Goal: Task Accomplishment & Management: Use online tool/utility

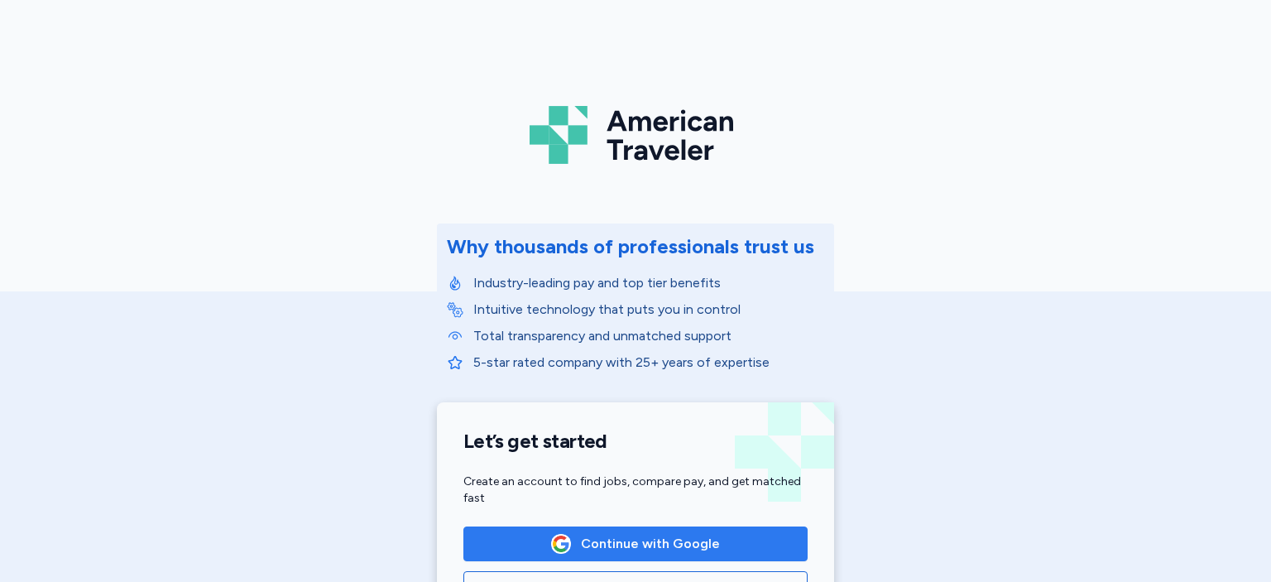
click at [718, 543] on span "Continue with Google" at bounding box center [635, 544] width 316 height 20
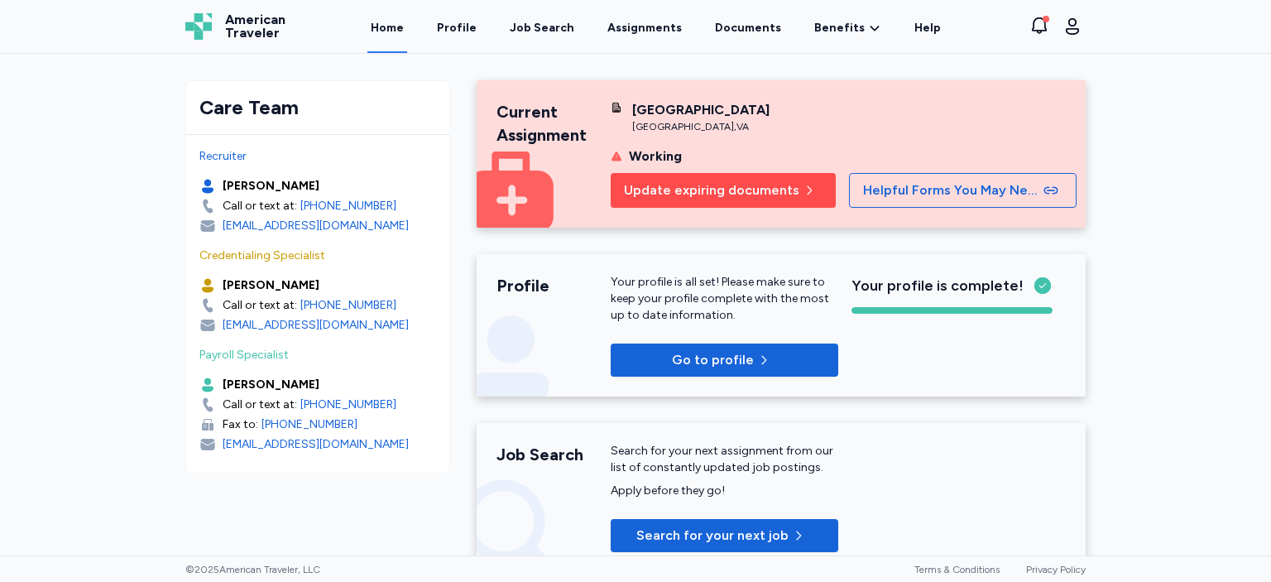
click at [762, 200] on span "Update expiring documents" at bounding box center [711, 190] width 175 height 20
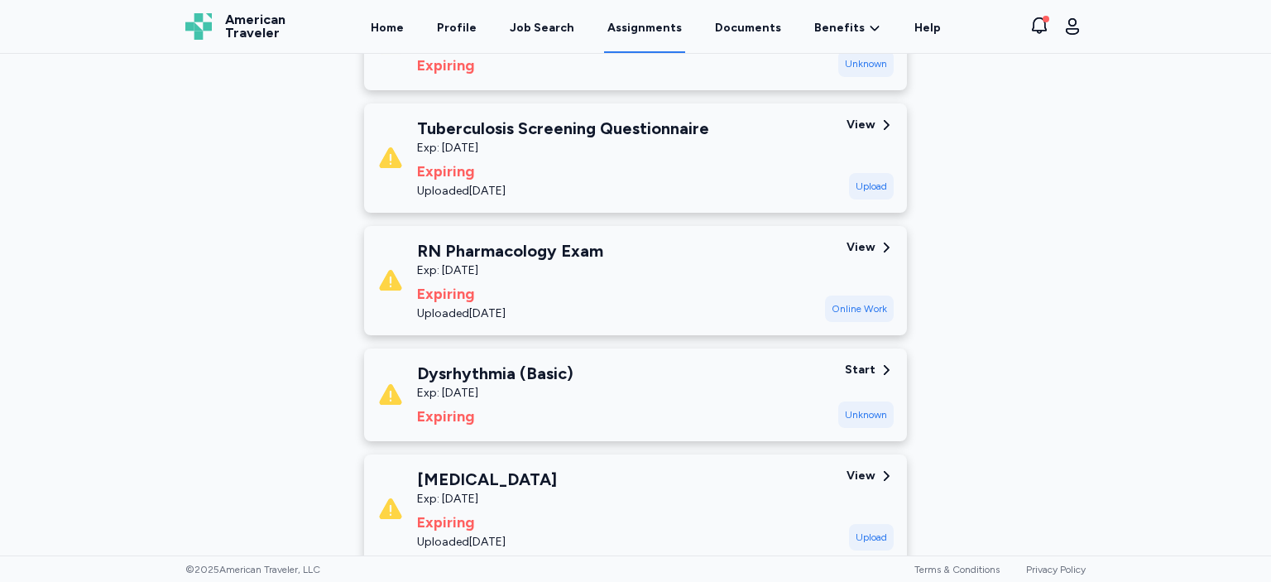
scroll to position [359, 0]
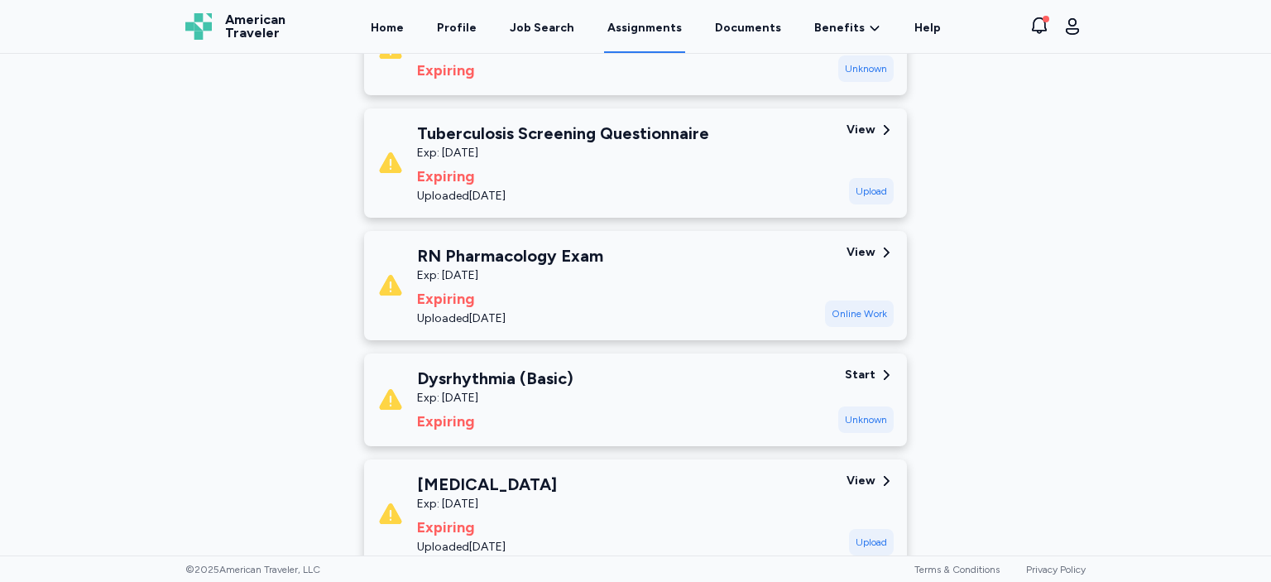
click at [885, 131] on icon at bounding box center [886, 129] width 15 height 15
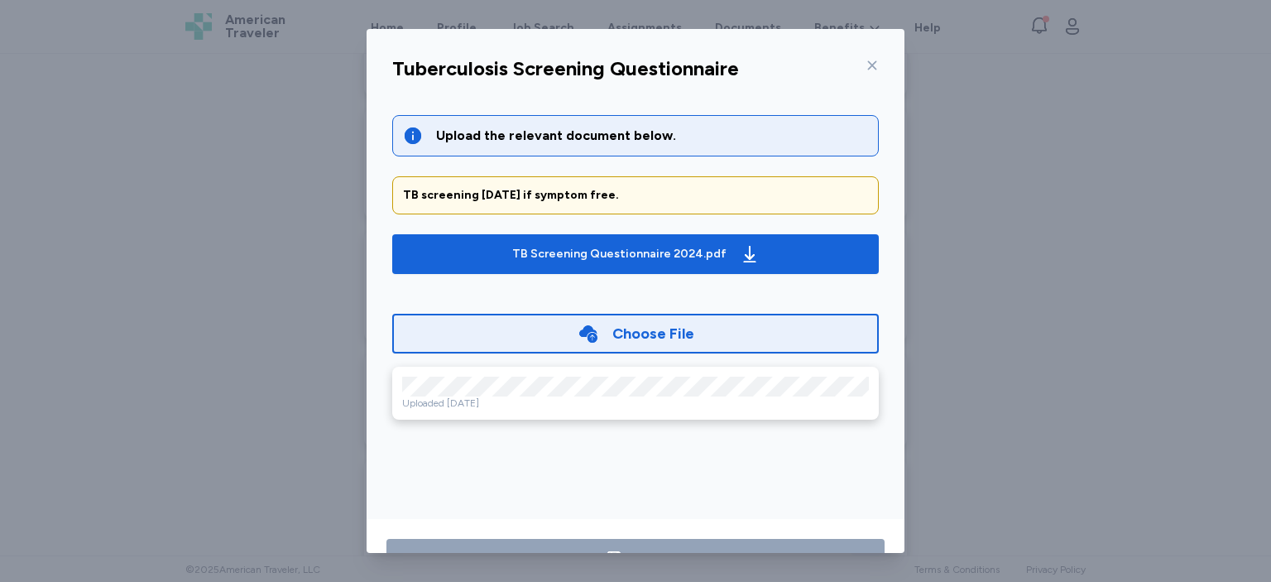
click at [872, 67] on icon at bounding box center [871, 65] width 13 height 13
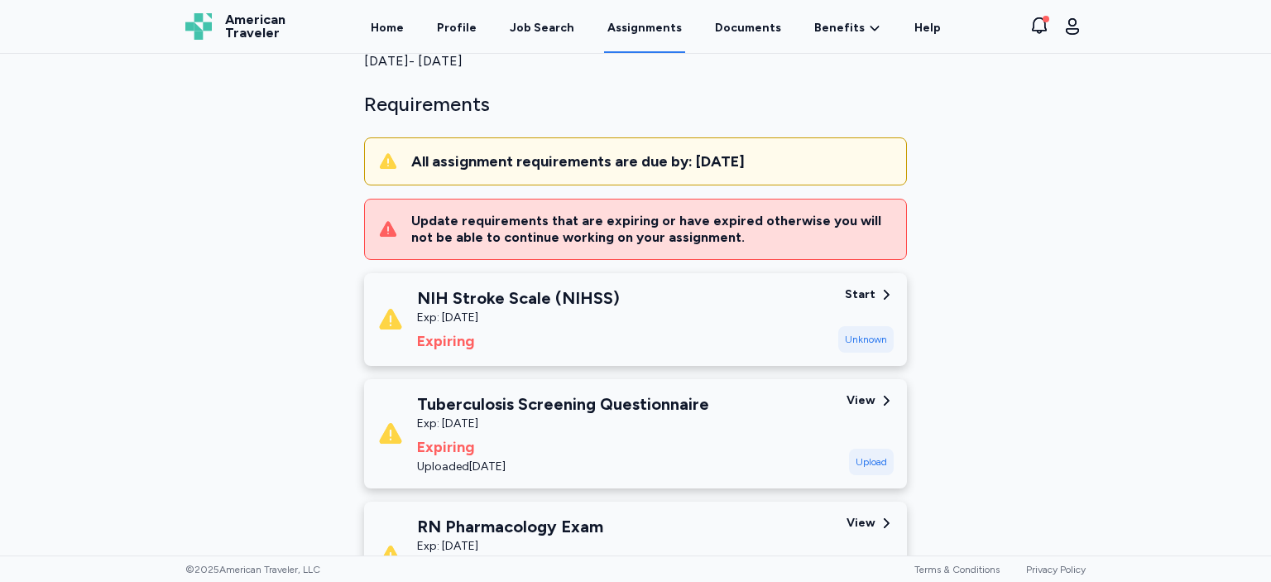
scroll to position [0, 0]
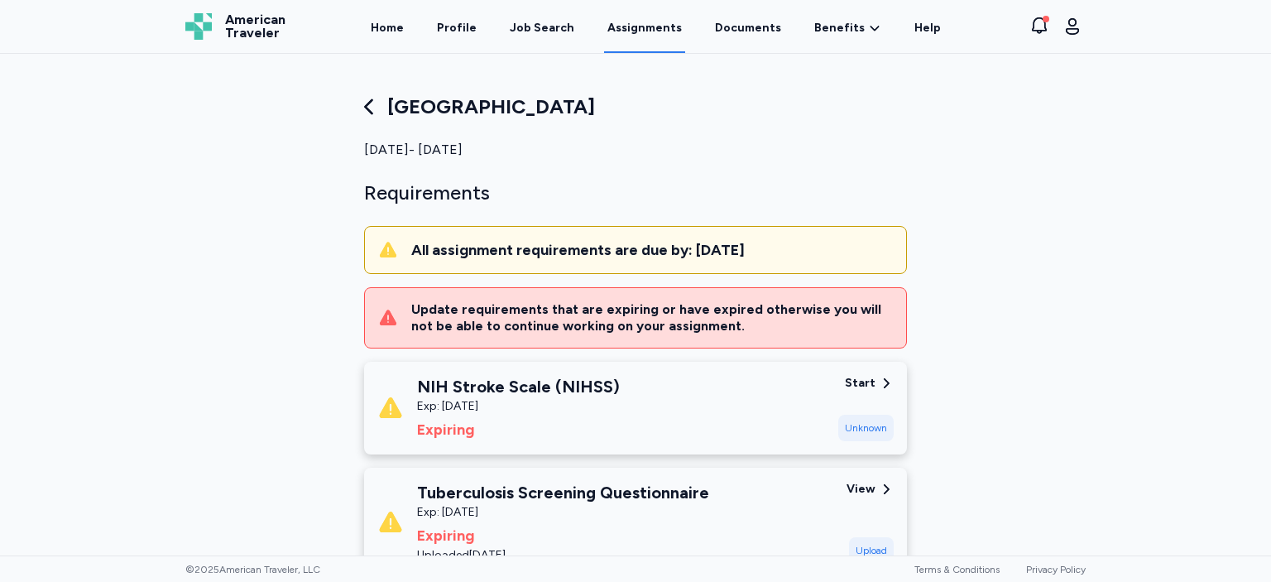
click at [638, 28] on link "Assignments" at bounding box center [644, 27] width 81 height 51
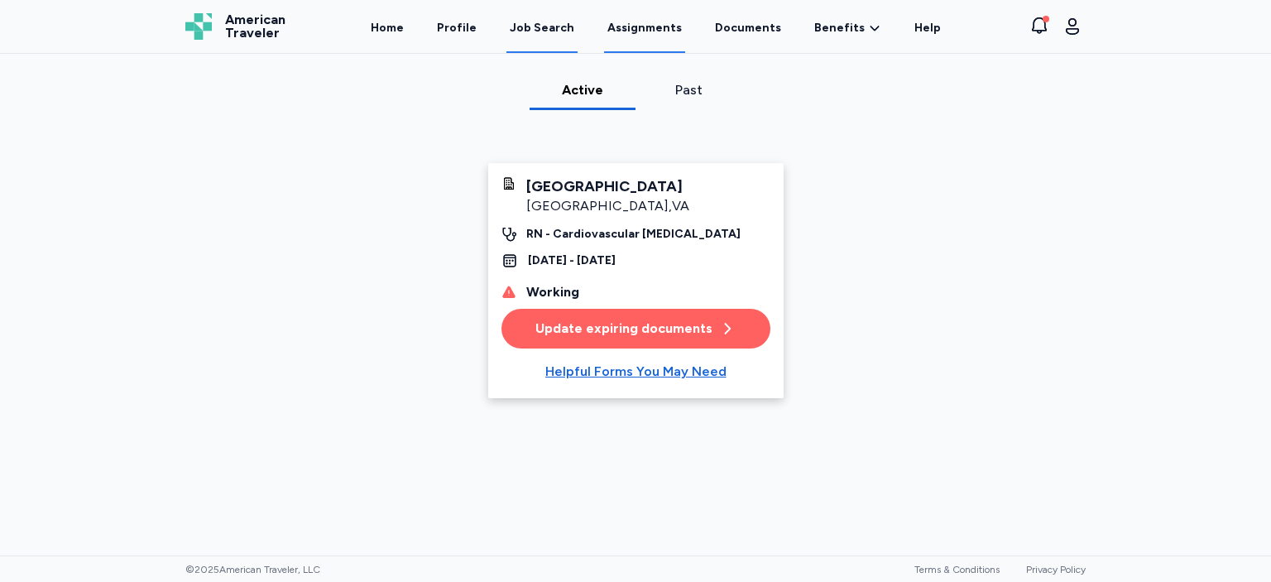
click at [553, 28] on div "Job Search" at bounding box center [542, 28] width 65 height 17
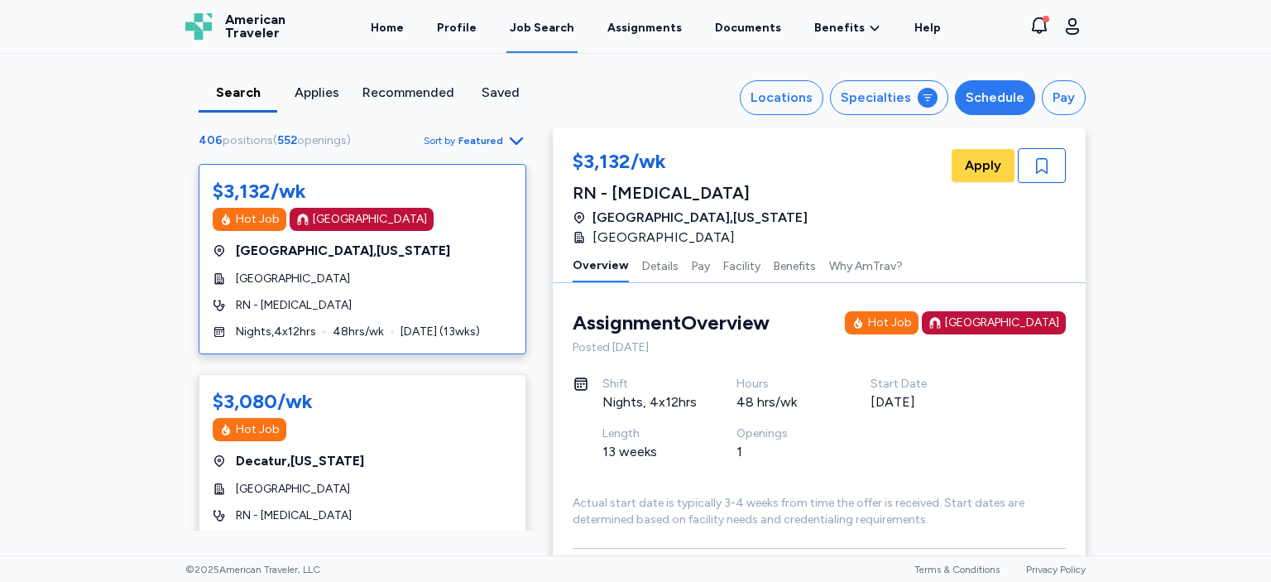
click at [992, 94] on div "Schedule" at bounding box center [994, 98] width 59 height 20
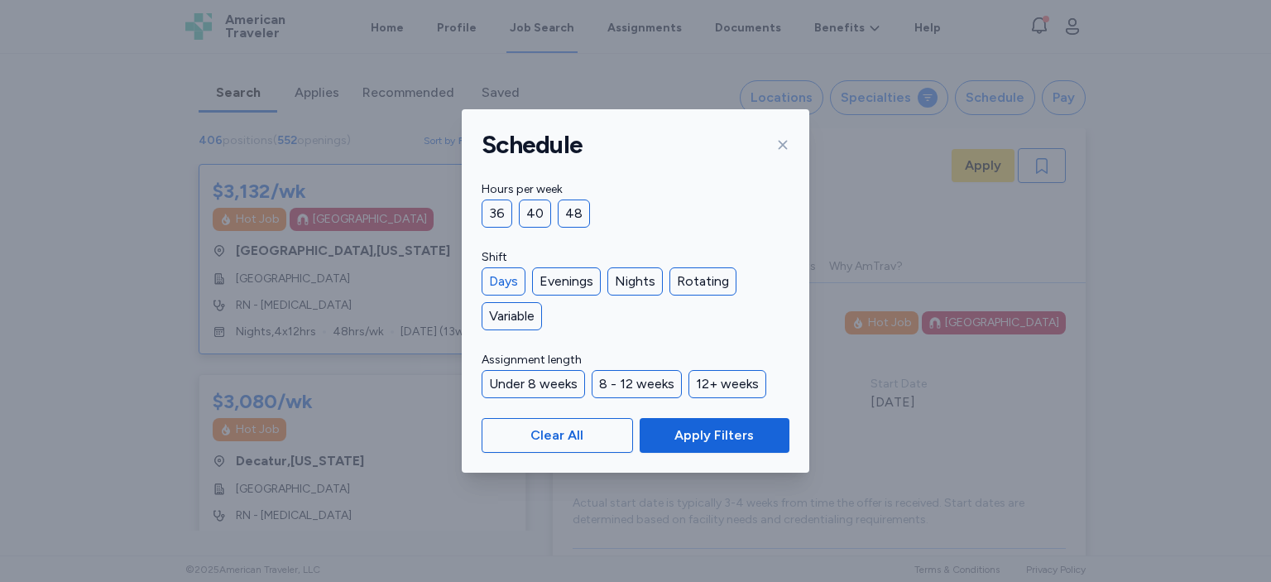
click at [511, 280] on div "Days" at bounding box center [503, 281] width 44 height 28
click at [687, 422] on button "Apply Filters" at bounding box center [714, 435] width 150 height 35
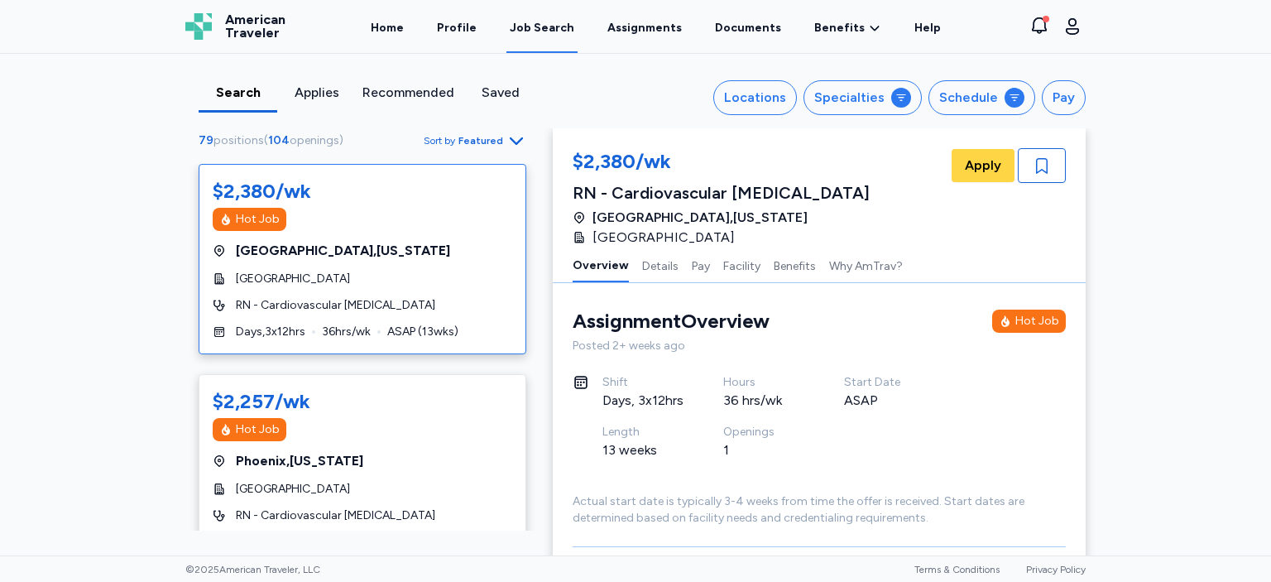
click at [400, 212] on div "Hot Job" at bounding box center [362, 219] width 299 height 23
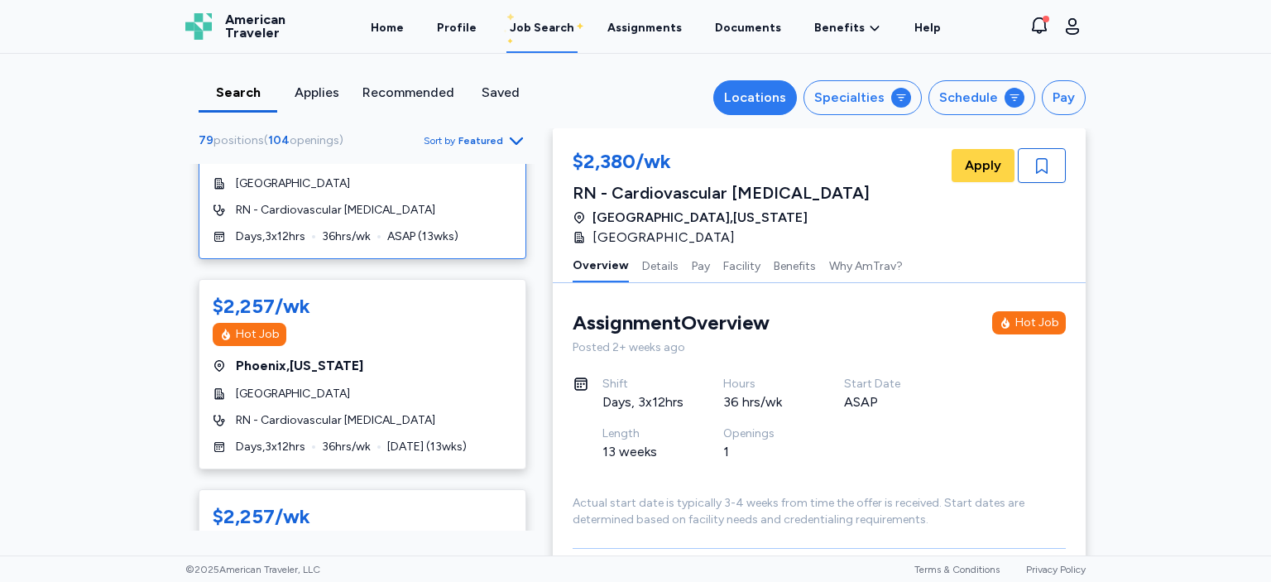
click at [769, 98] on div "Locations" at bounding box center [755, 98] width 62 height 20
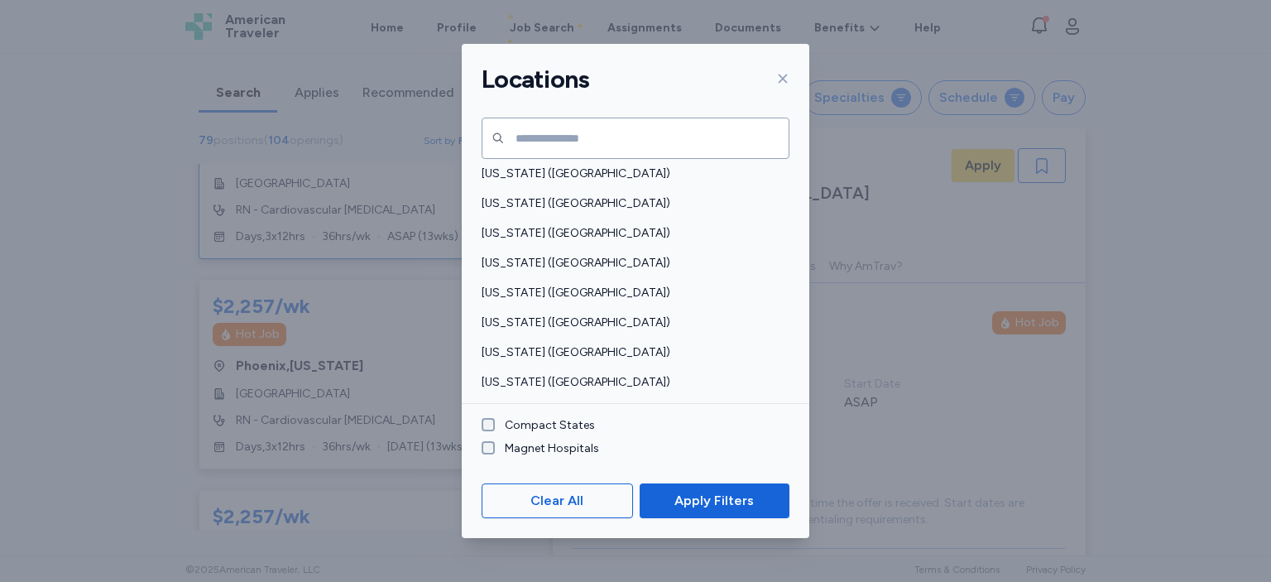
scroll to position [850, 0]
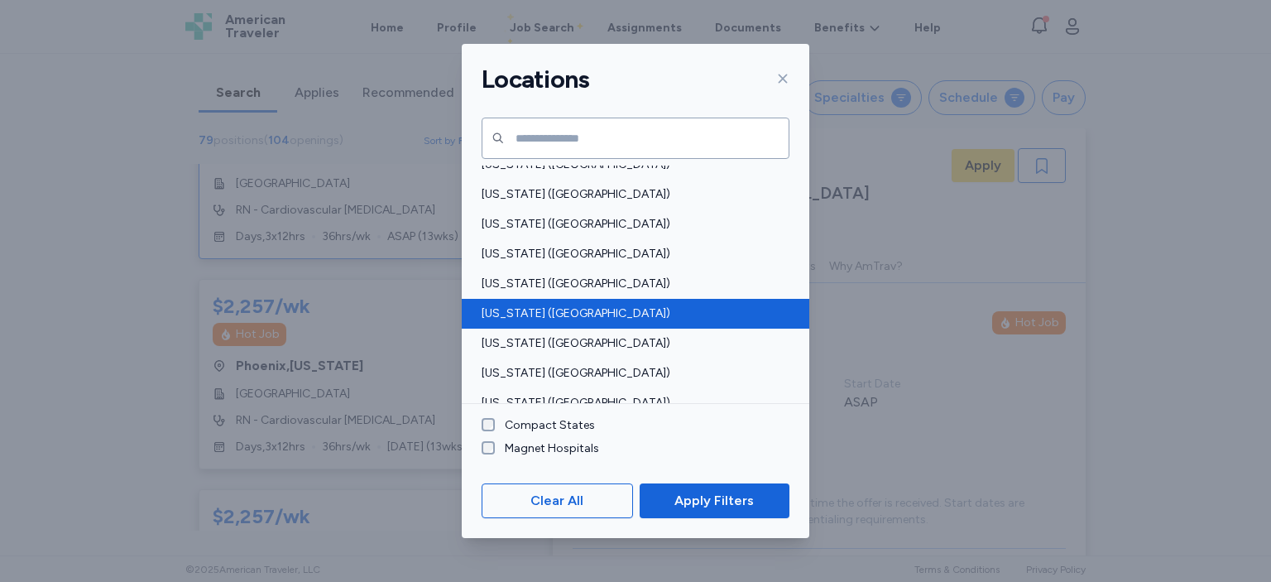
click at [595, 321] on span "[US_STATE] ([GEOGRAPHIC_DATA])" at bounding box center [630, 313] width 298 height 17
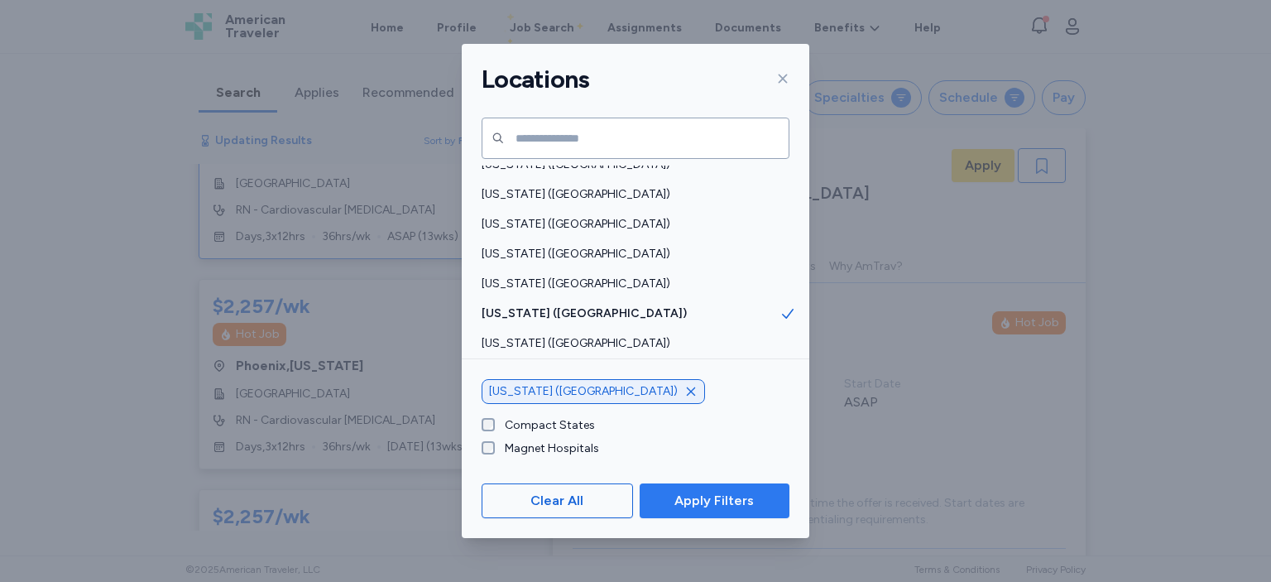
click at [732, 508] on span "Apply Filters" at bounding box center [713, 501] width 79 height 20
